Goal: Task Accomplishment & Management: Use online tool/utility

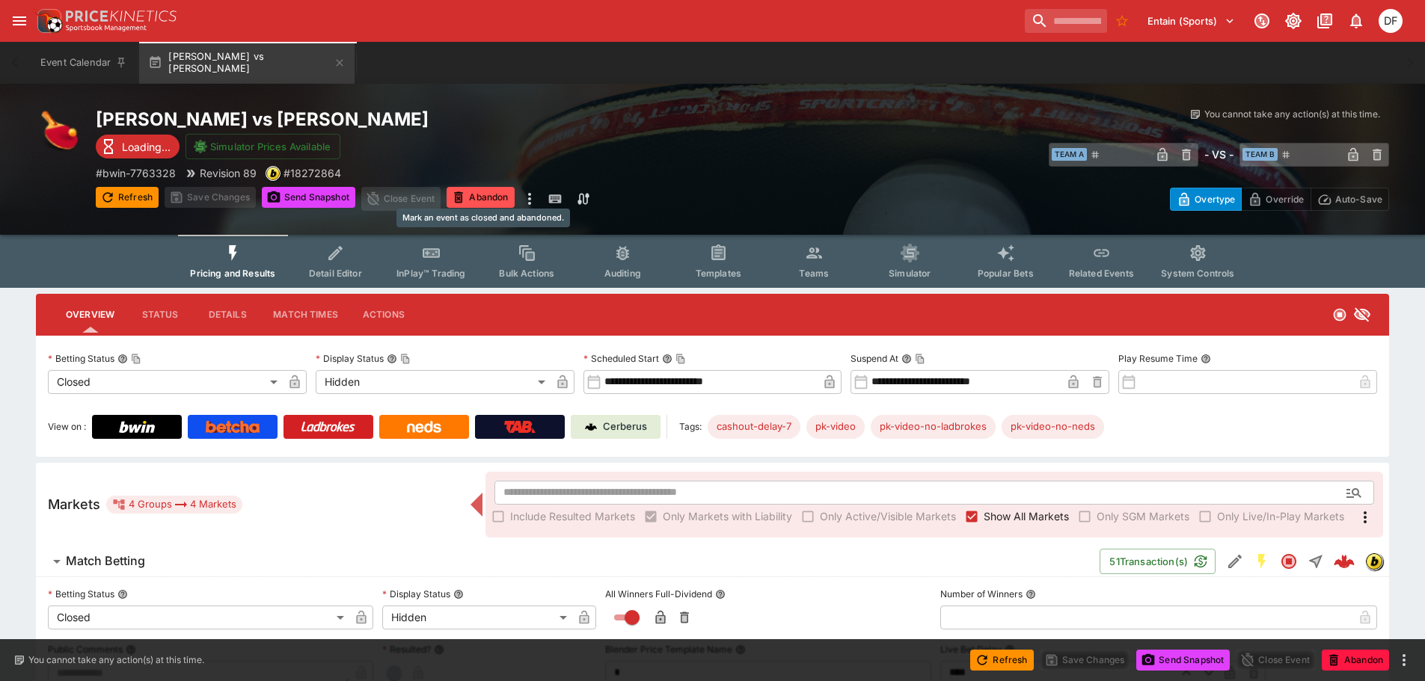
click at [474, 201] on button "Abandon" at bounding box center [480, 197] width 67 height 21
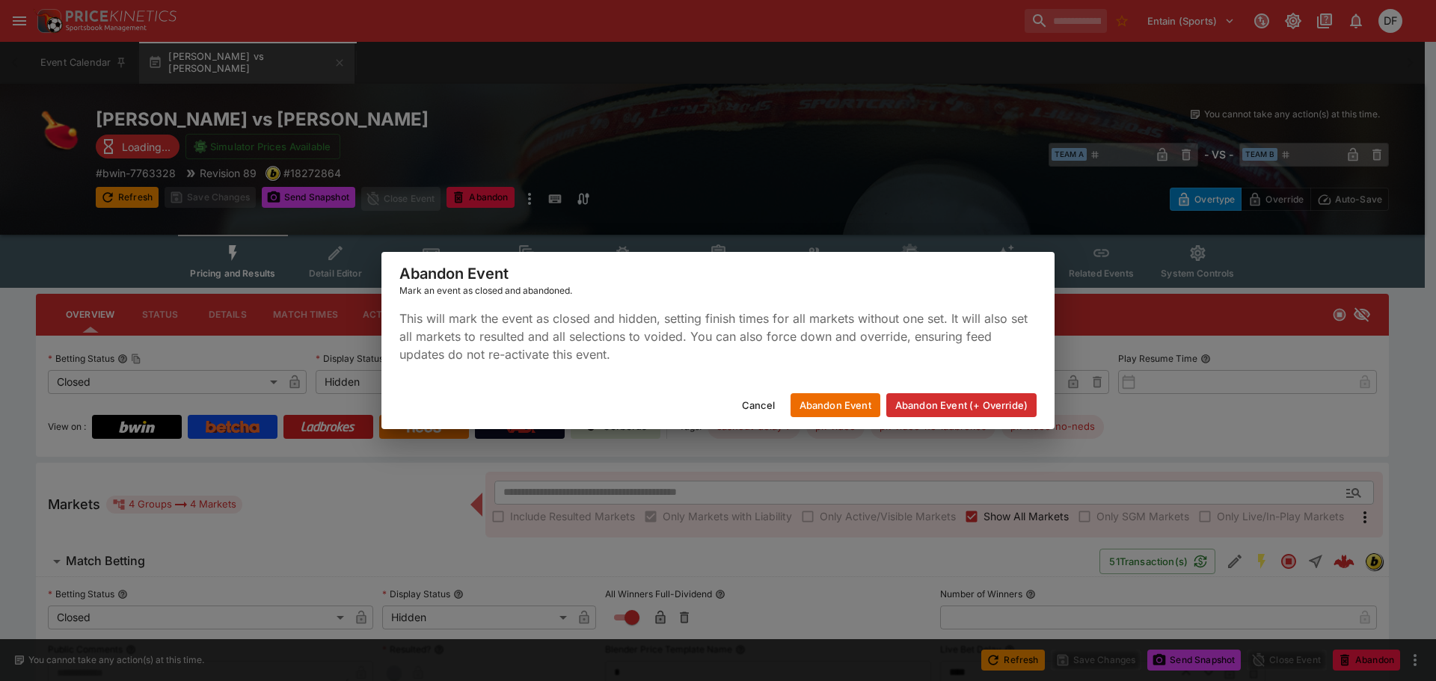
click at [845, 405] on button "Abandon Event" at bounding box center [836, 405] width 90 height 24
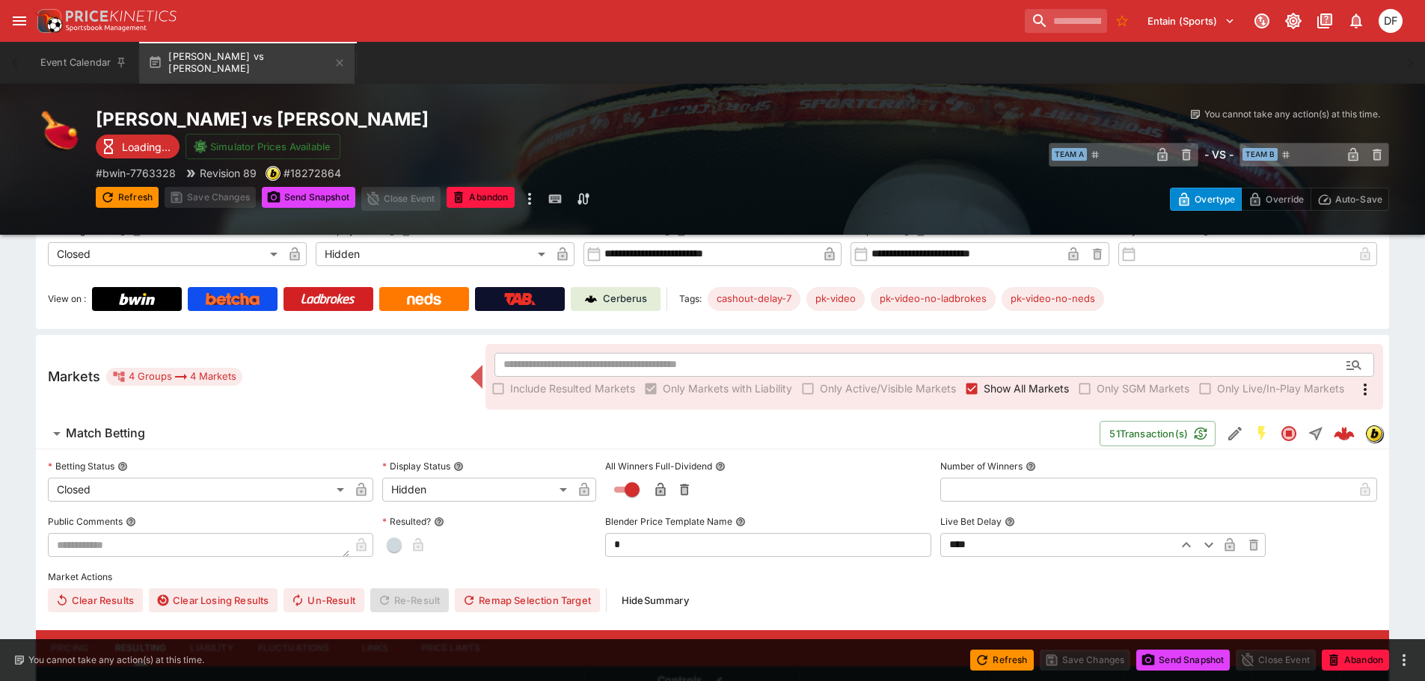
scroll to position [40, 0]
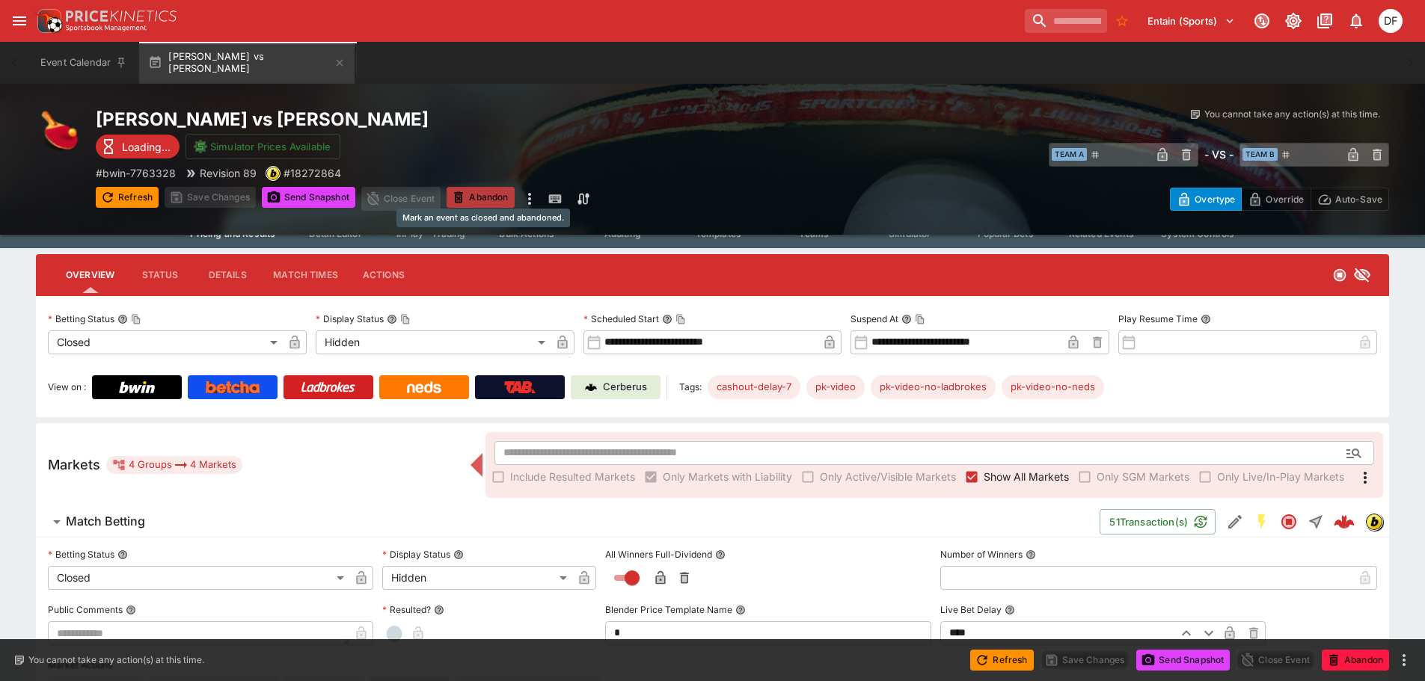
click at [484, 193] on button "Abandon" at bounding box center [480, 197] width 67 height 21
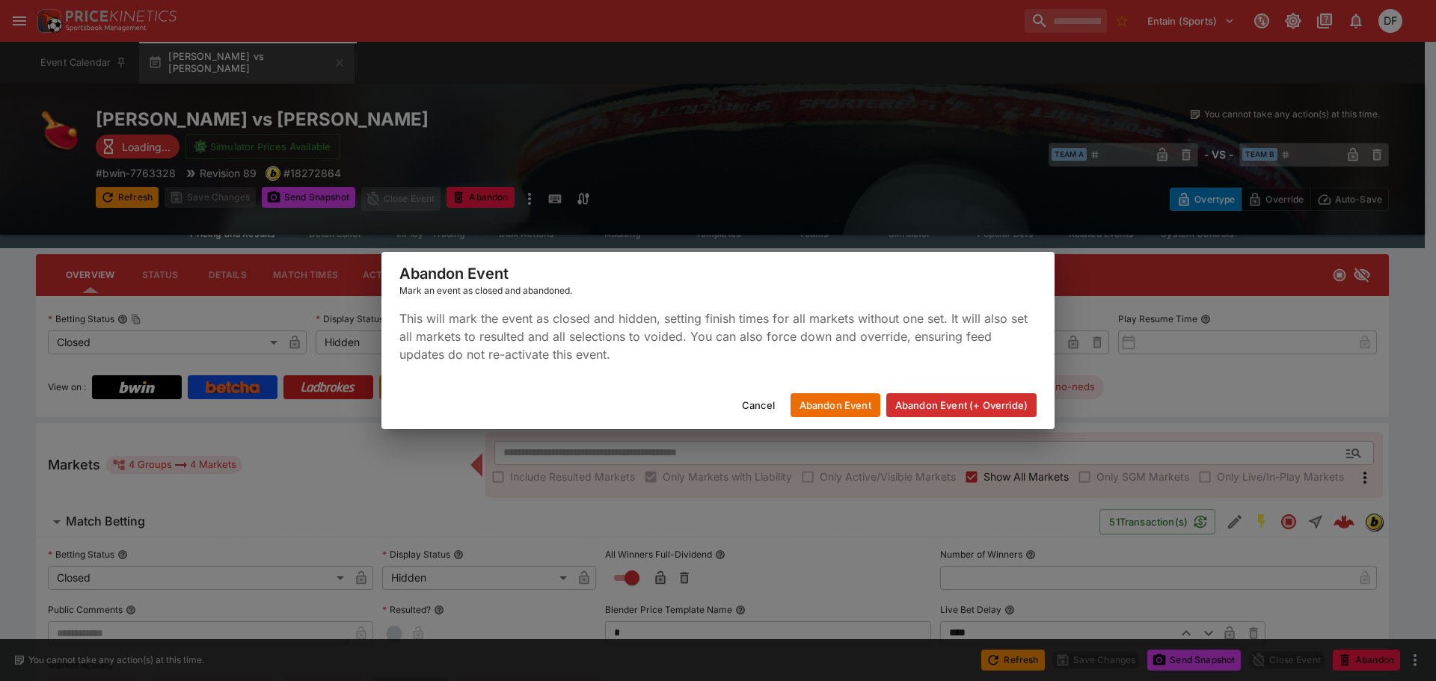
click at [837, 407] on button "Abandon Event" at bounding box center [836, 405] width 90 height 24
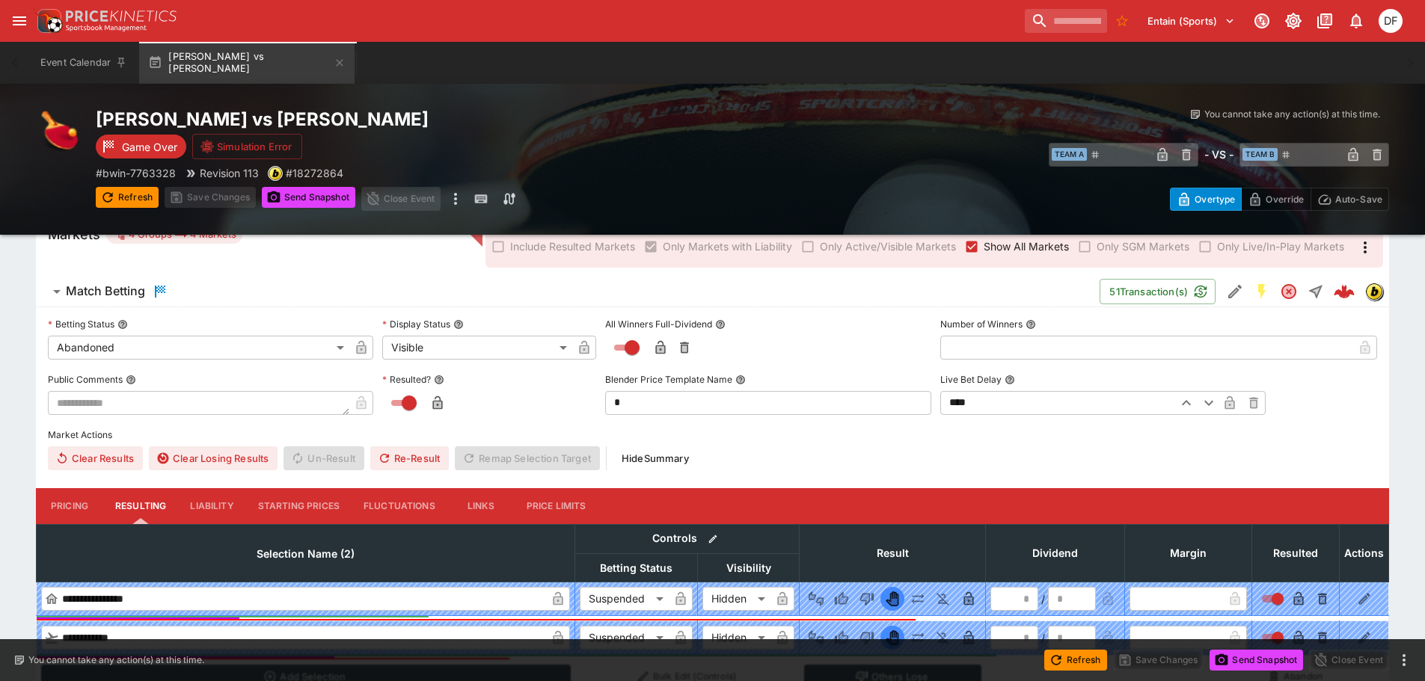
scroll to position [150, 0]
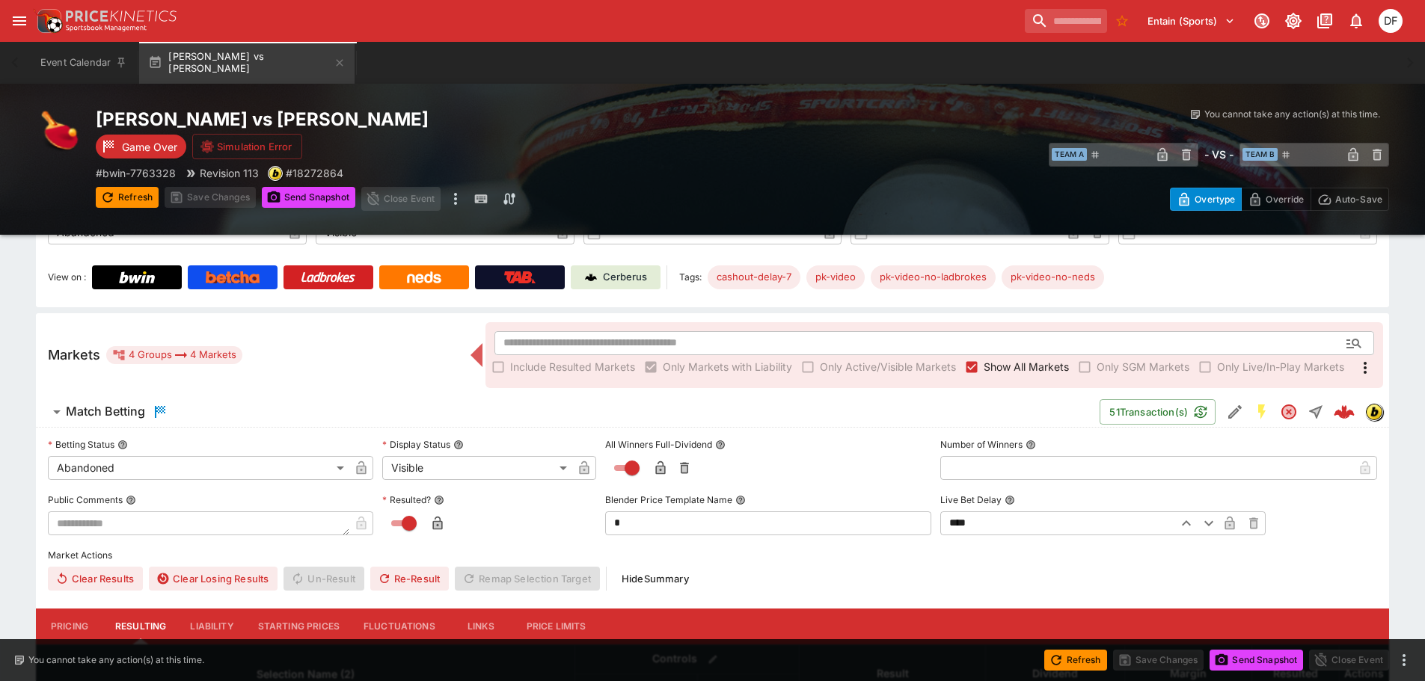
click at [301, 197] on button "Send Snapshot" at bounding box center [309, 197] width 94 height 21
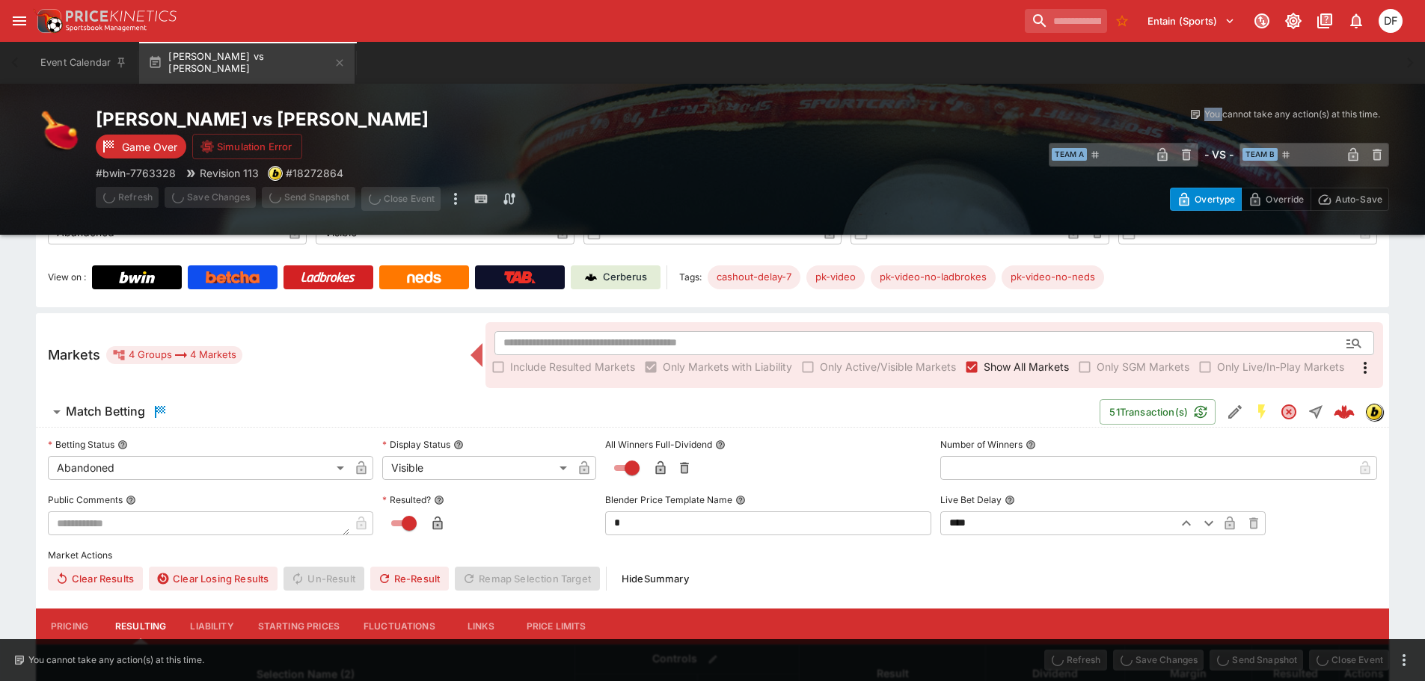
click at [301, 197] on span "Send Snapshot" at bounding box center [309, 199] width 94 height 24
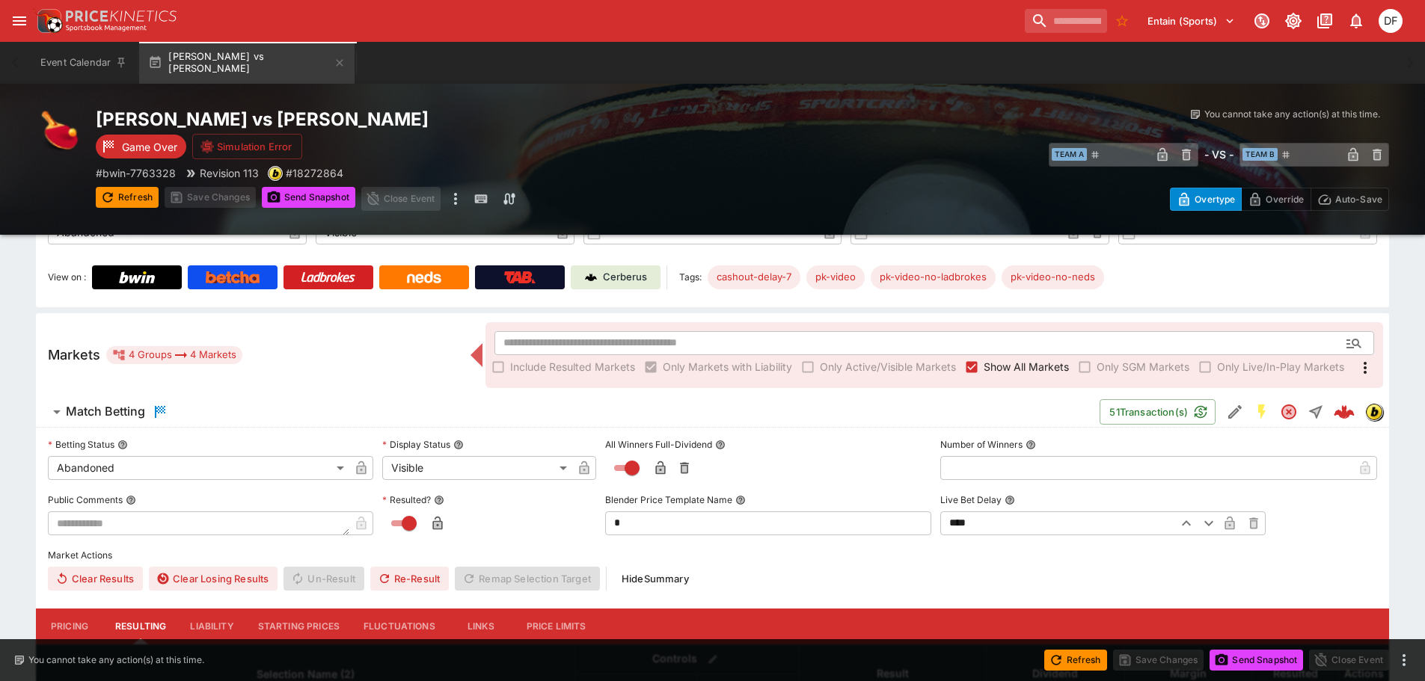
click at [301, 197] on button "Send Snapshot" at bounding box center [309, 197] width 94 height 21
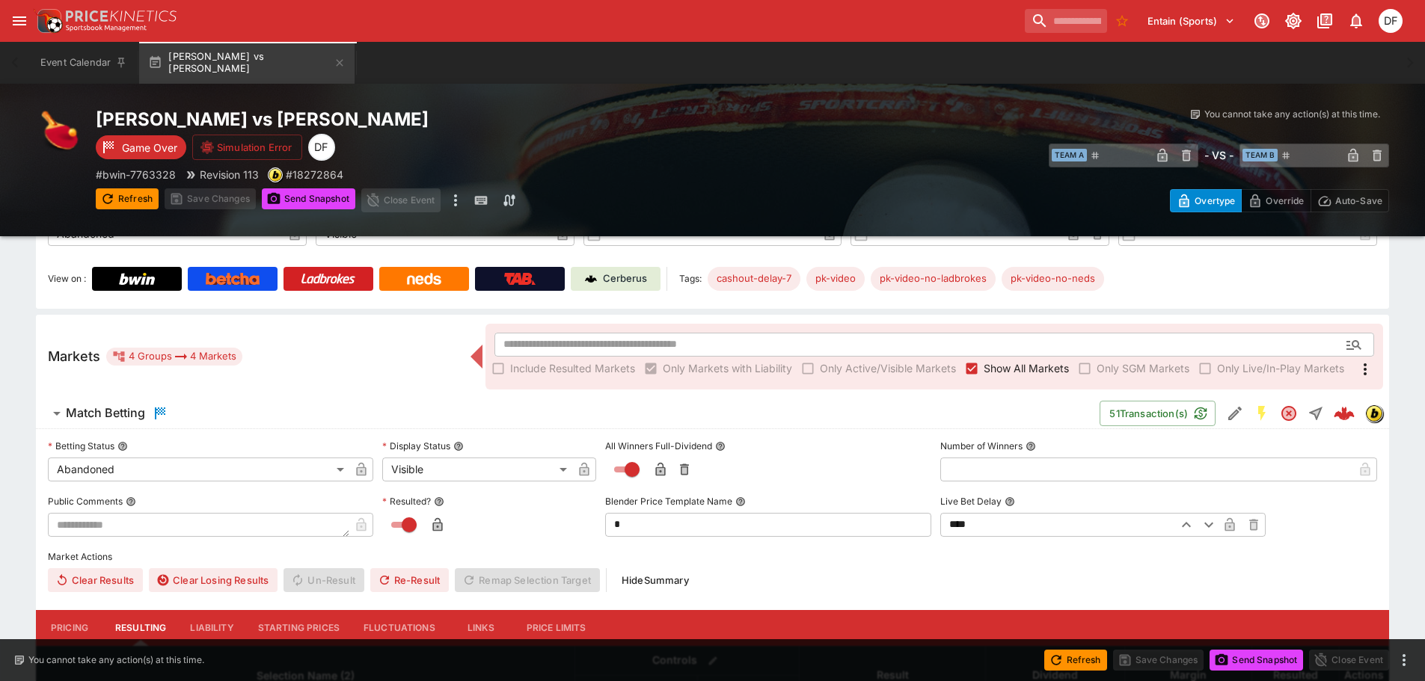
scroll to position [151, 0]
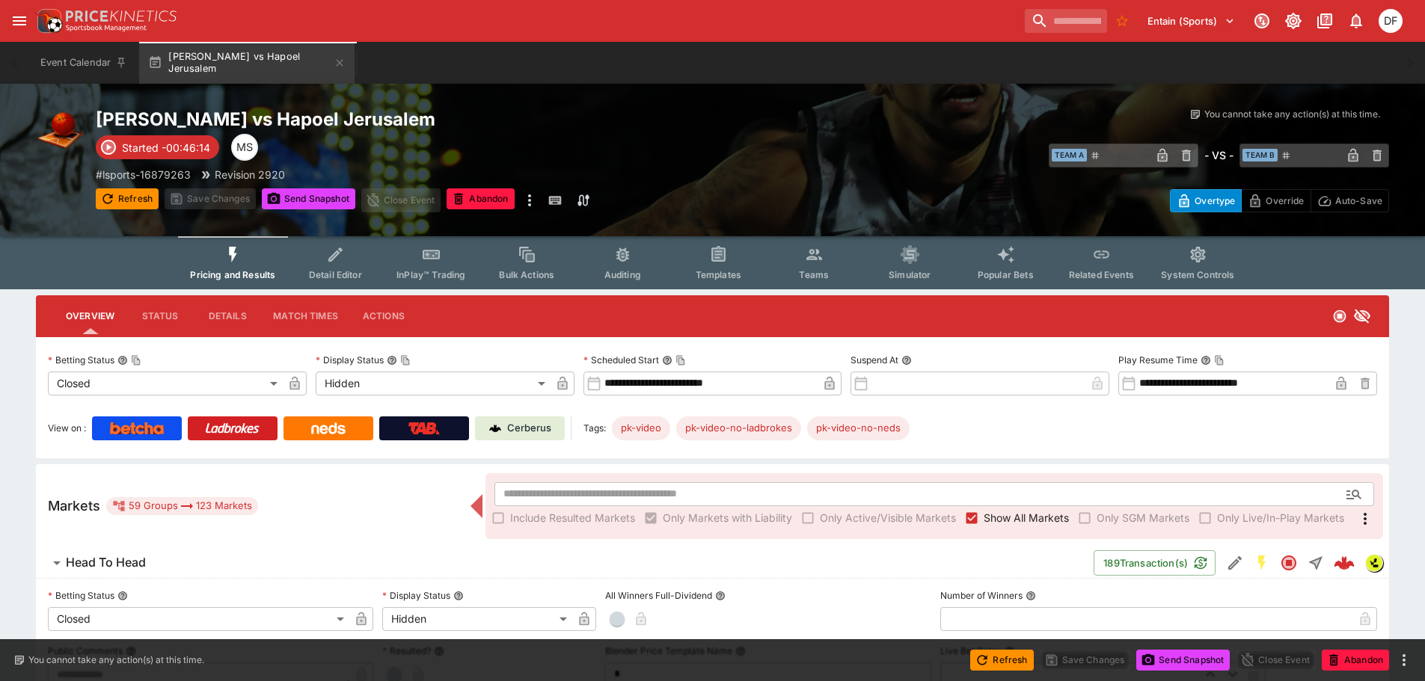
click at [140, 554] on button "Head To Head" at bounding box center [565, 563] width 1058 height 30
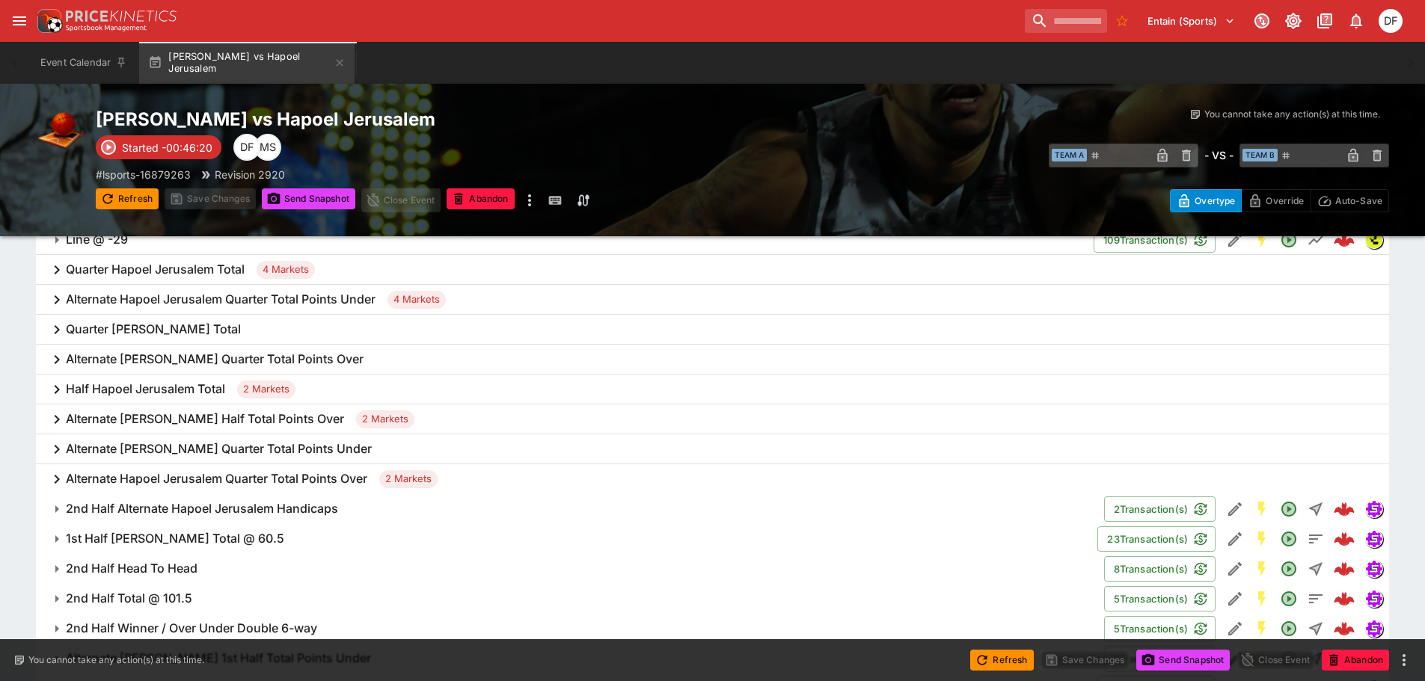
scroll to position [374, 0]
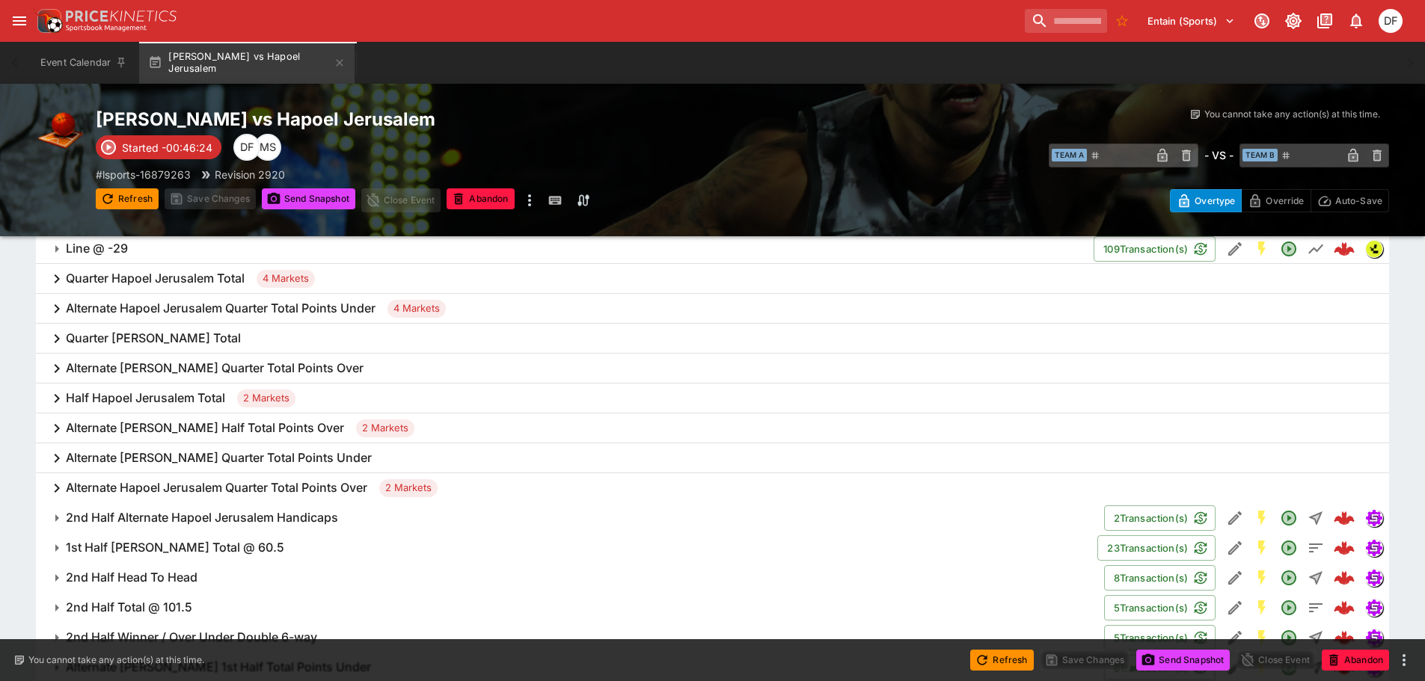
click at [180, 284] on h6 "Quarter Hapoel Jerusalem Total" at bounding box center [155, 279] width 179 height 16
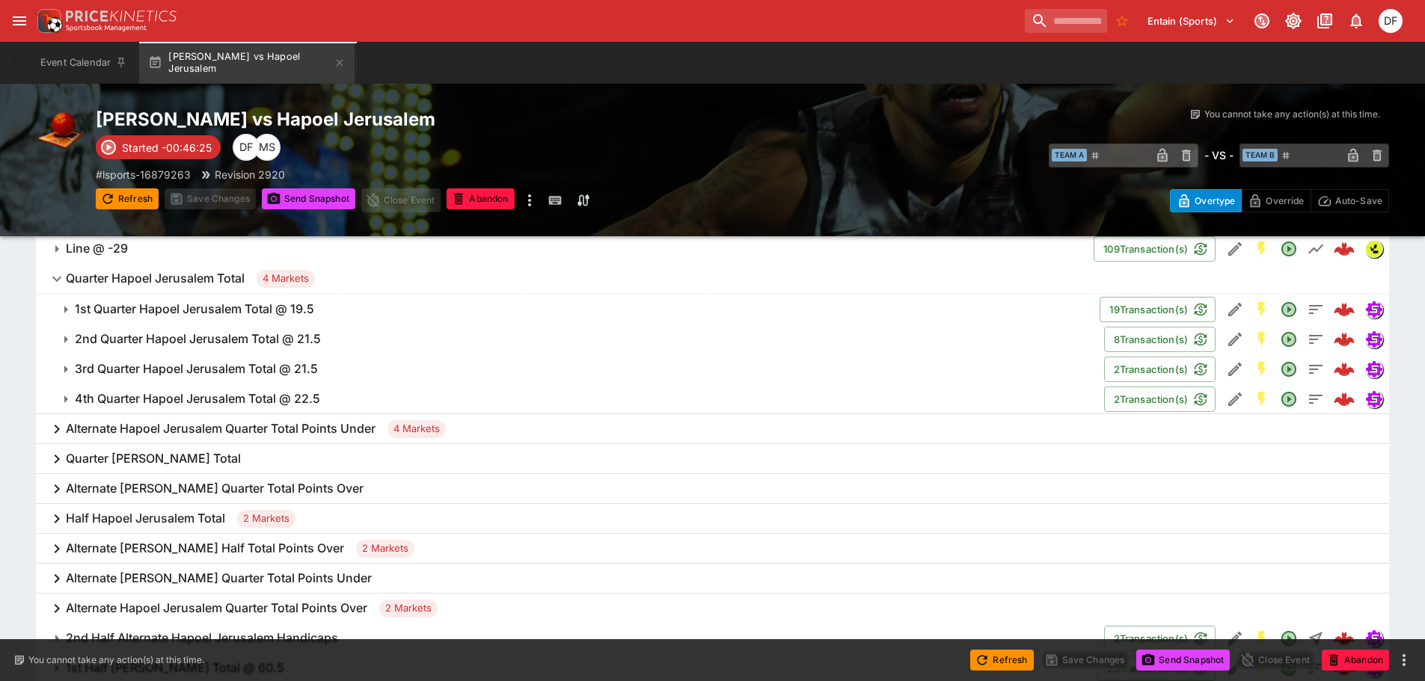
click at [230, 308] on h6 "1st Quarter Hapoel Jerusalem Total @ 19.5" at bounding box center [194, 309] width 239 height 16
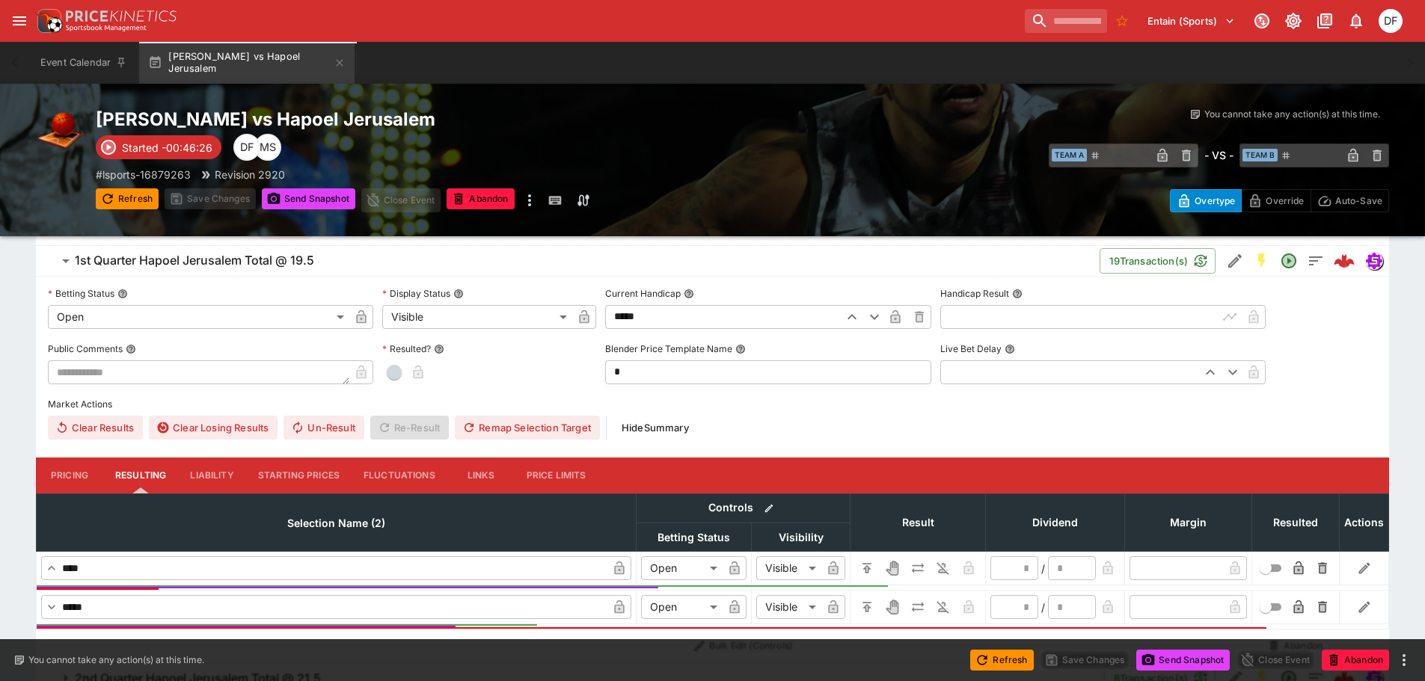
scroll to position [449, 0]
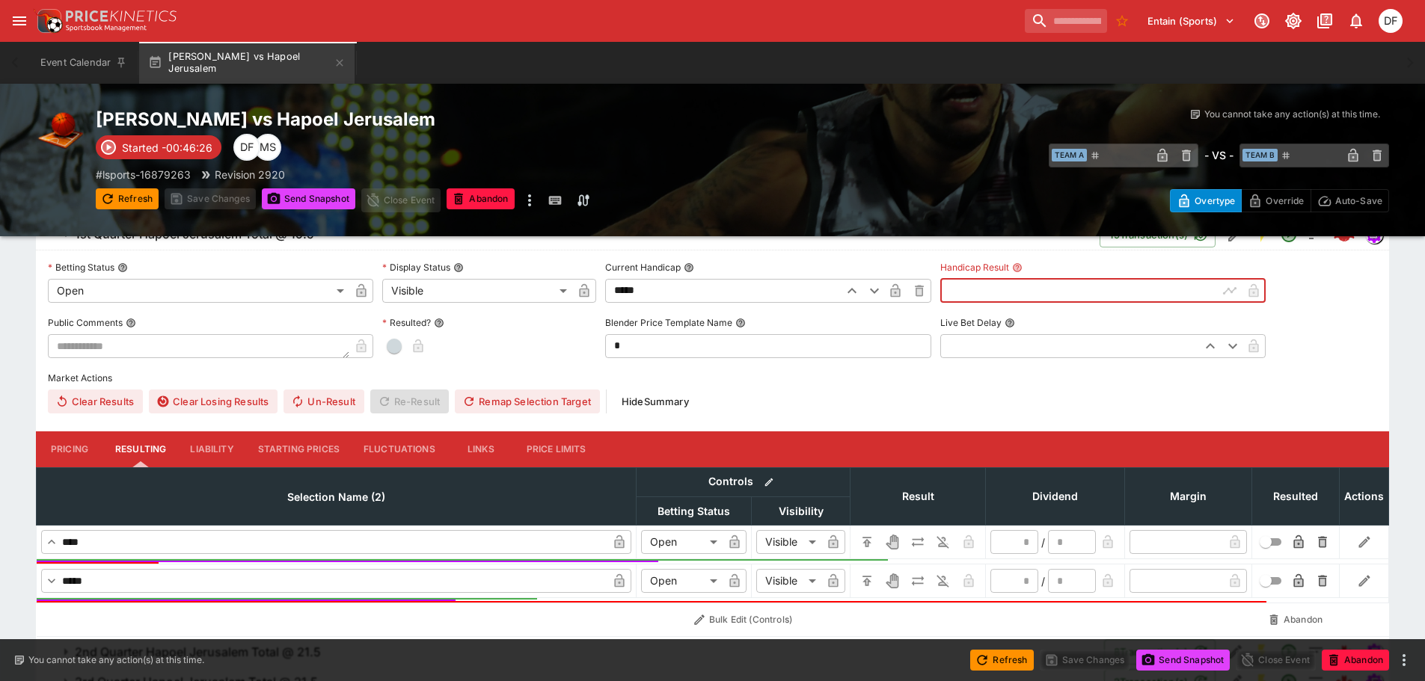
click at [992, 287] on input "text" at bounding box center [1079, 291] width 278 height 24
type input "*****"
drag, startPoint x: 872, startPoint y: 540, endPoint x: 866, endPoint y: 571, distance: 31.4
click at [869, 545] on icon "H/C" at bounding box center [867, 542] width 15 height 15
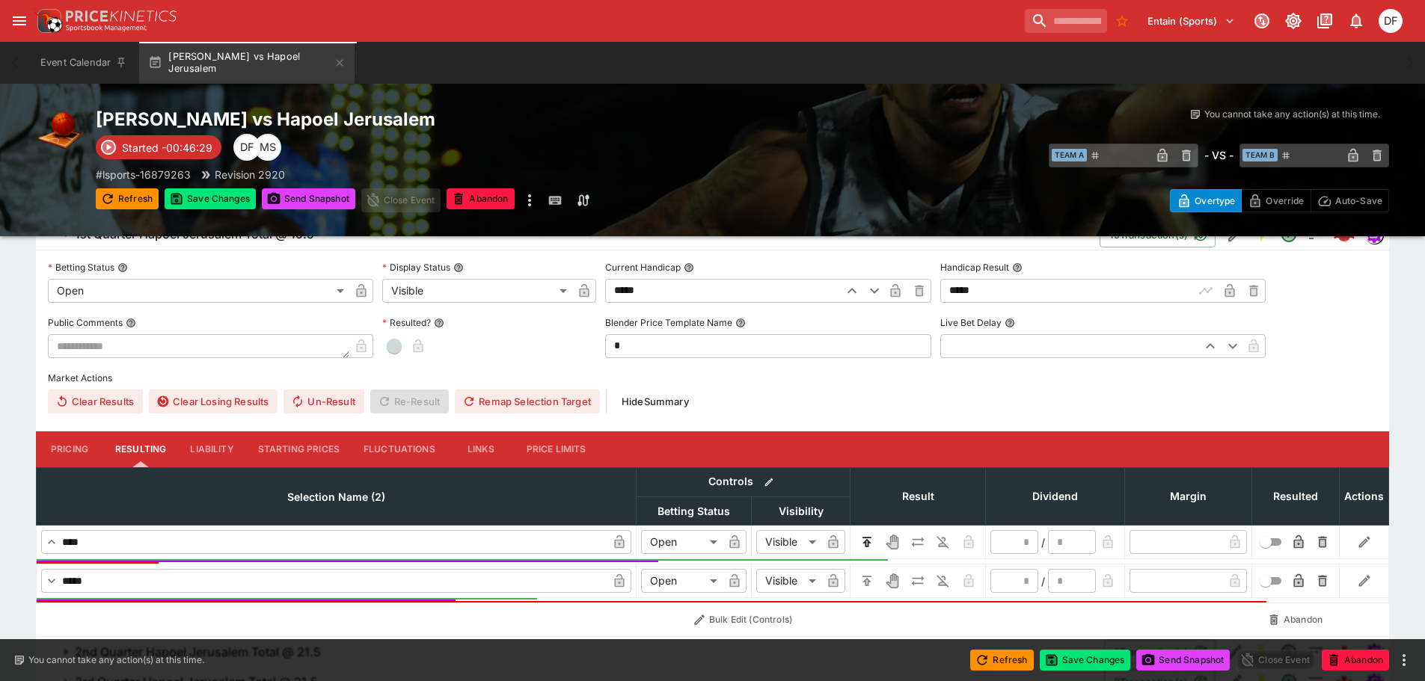
type input "*********"
type input "******"
type input "*"
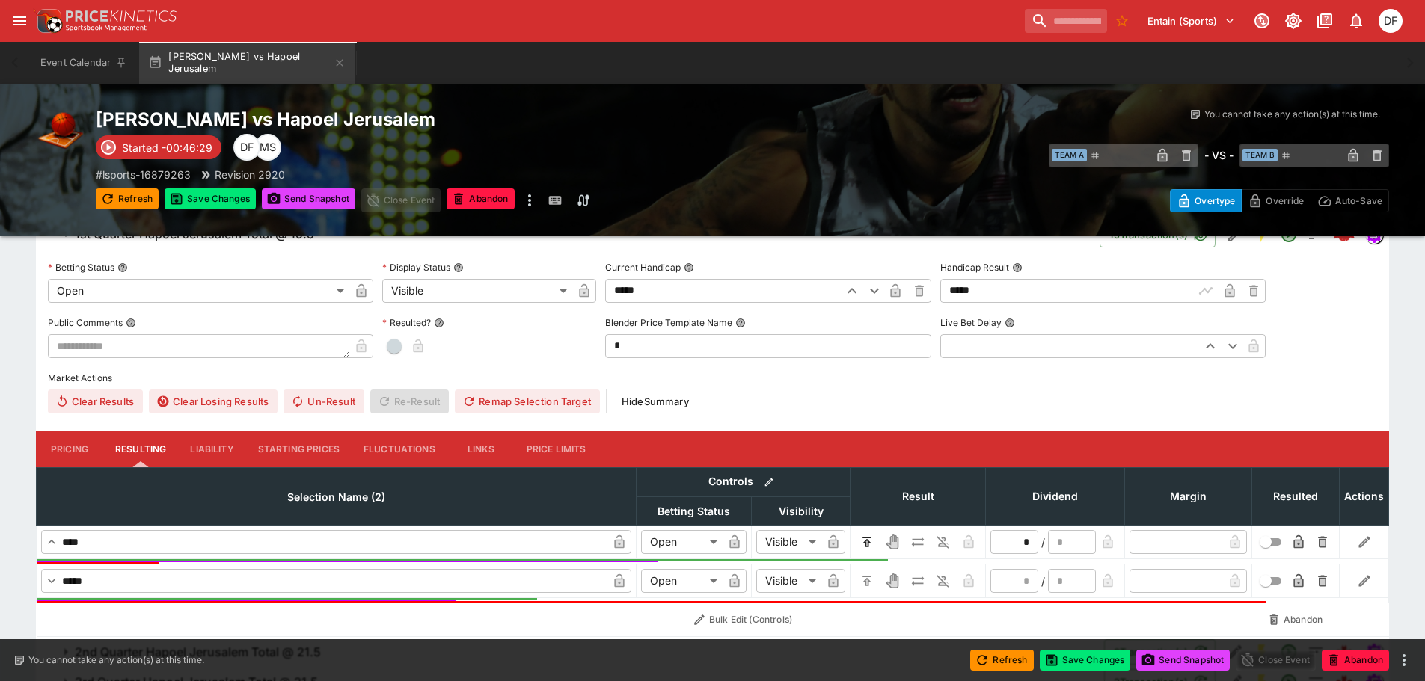
type input "*"
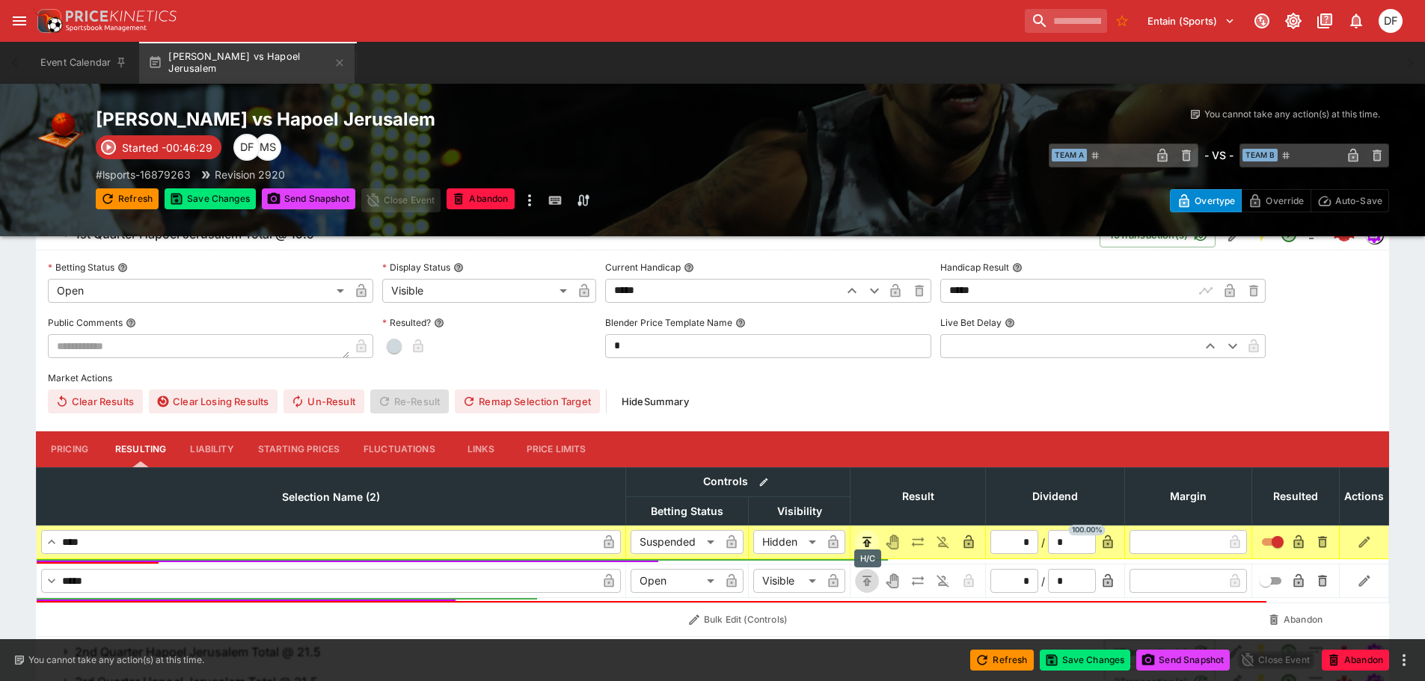
click at [866, 577] on icon "H/C" at bounding box center [867, 581] width 9 height 10
type input "*********"
type input "******"
type input "*"
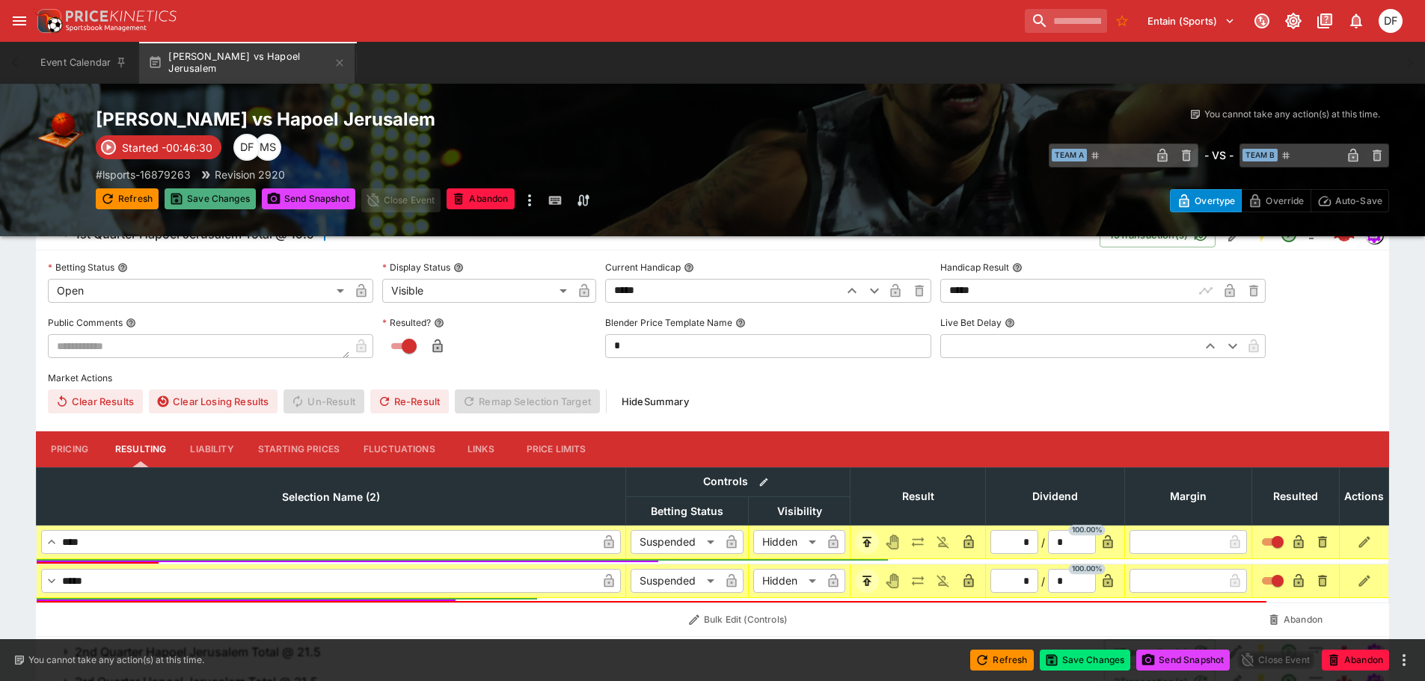
click at [238, 192] on button "Save Changes" at bounding box center [210, 199] width 91 height 21
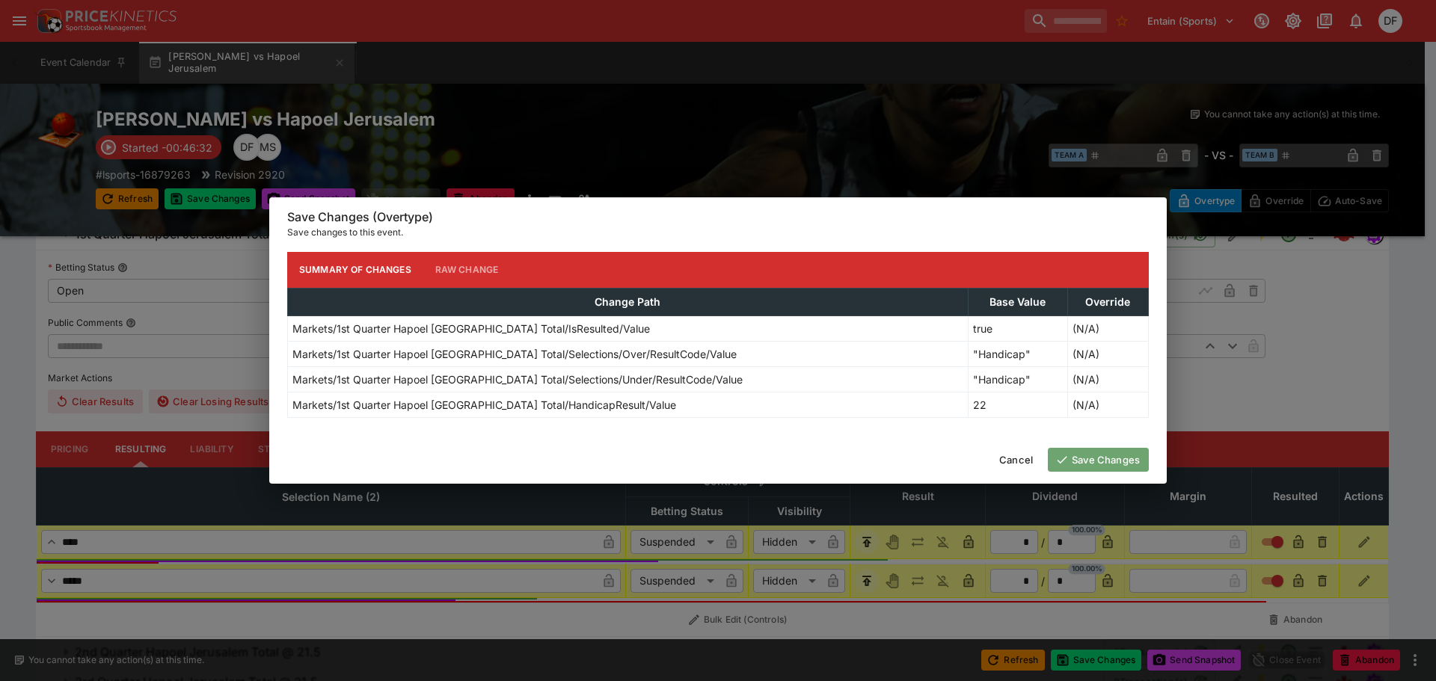
click at [1133, 448] on button "Save Changes" at bounding box center [1098, 460] width 101 height 24
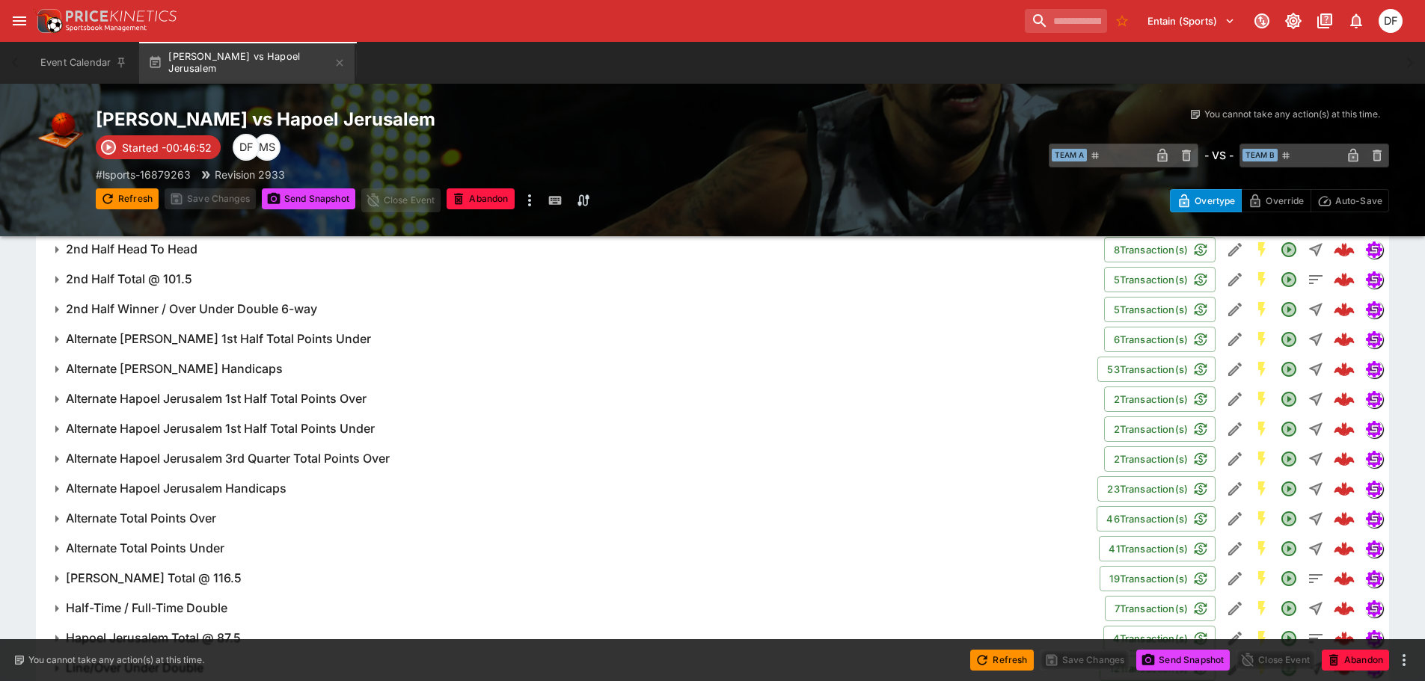
scroll to position [607, 0]
